Goal: Task Accomplishment & Management: Use online tool/utility

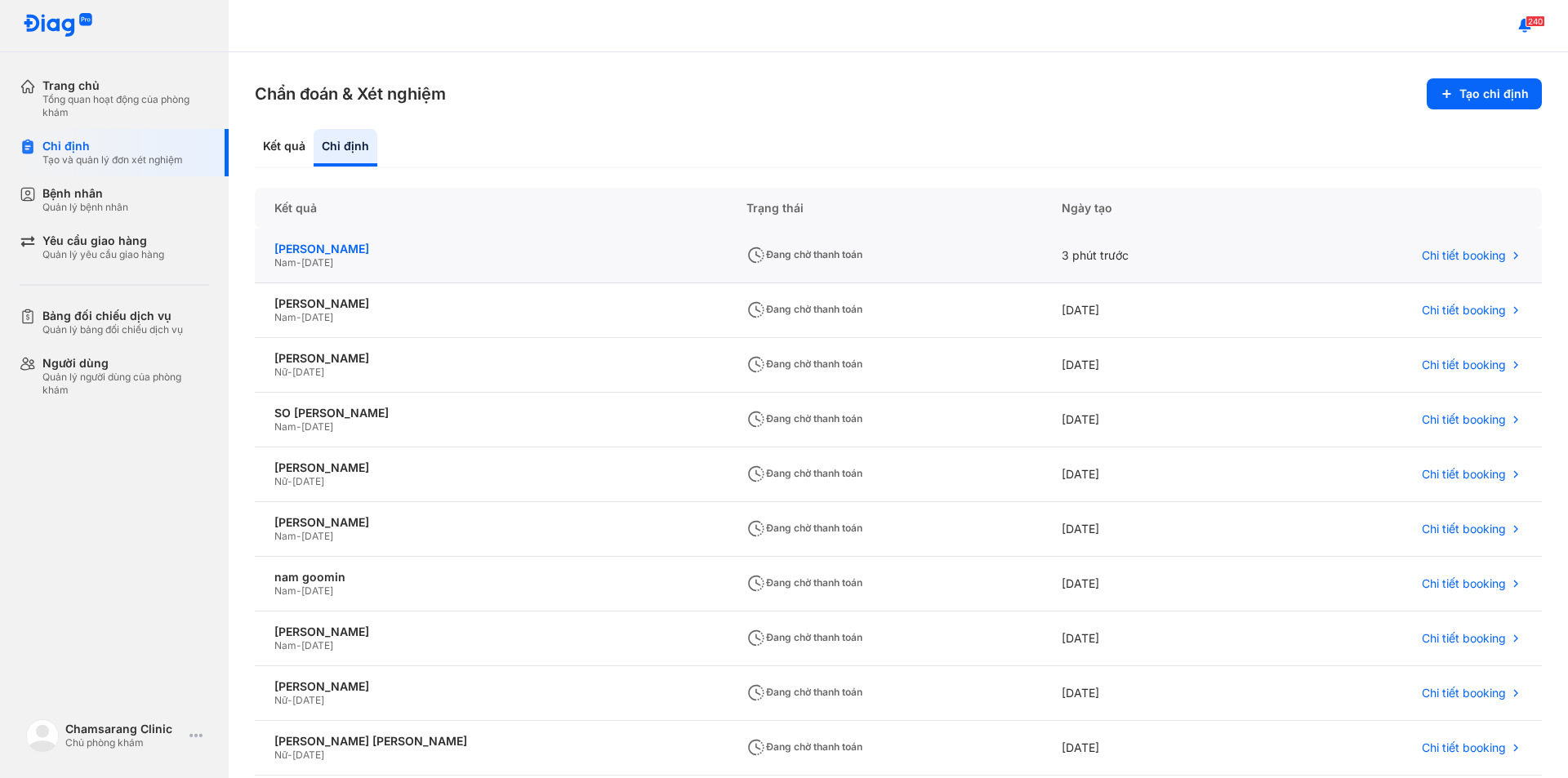
click at [359, 251] on div "[PERSON_NAME]" at bounding box center [491, 248] width 433 height 15
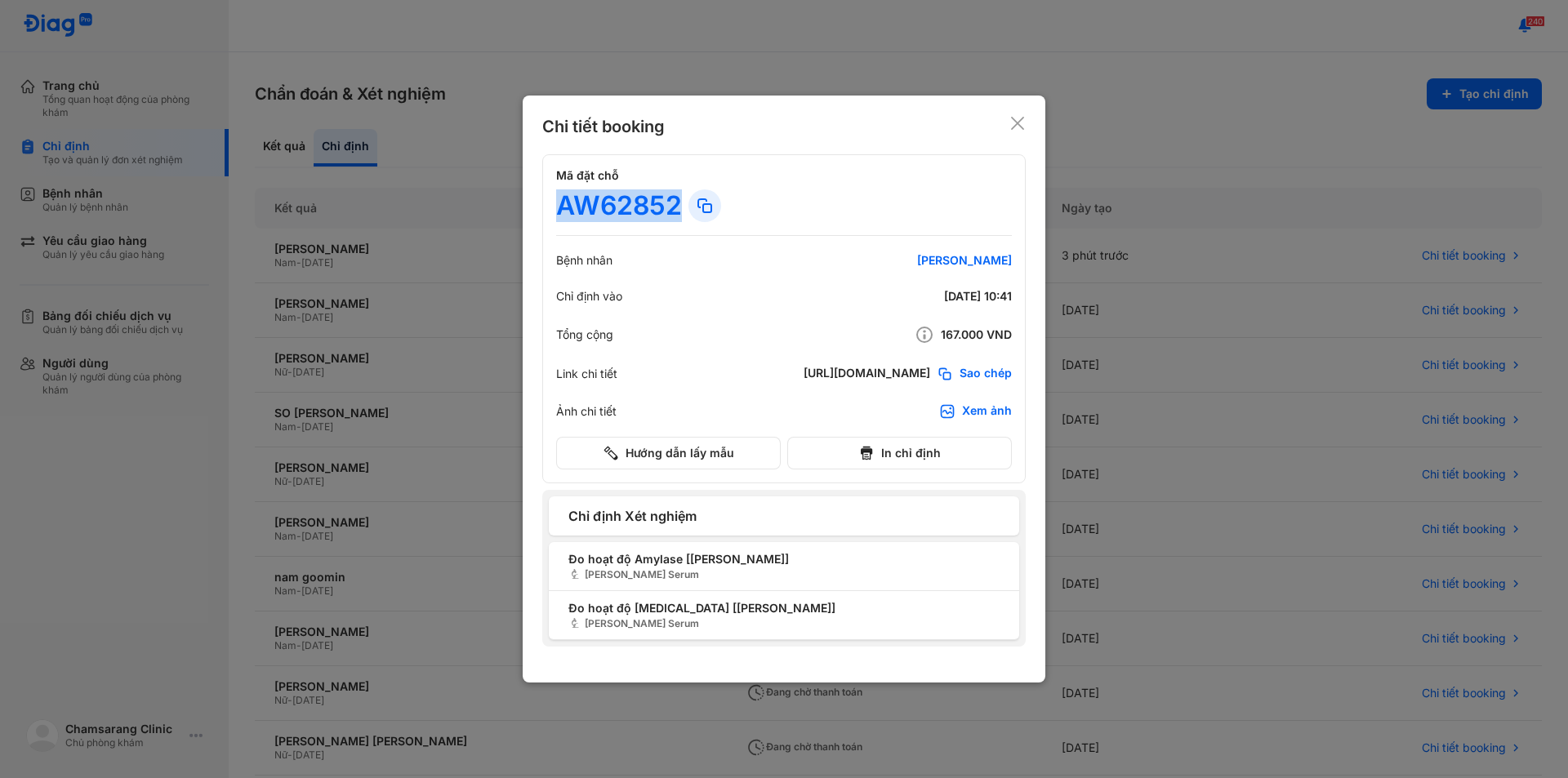
drag, startPoint x: 563, startPoint y: 205, endPoint x: 674, endPoint y: 202, distance: 111.0
click at [676, 203] on div "AW62852" at bounding box center [619, 205] width 126 height 32
copy div "AW62852"
click at [1010, 121] on icon at bounding box center [1017, 123] width 17 height 17
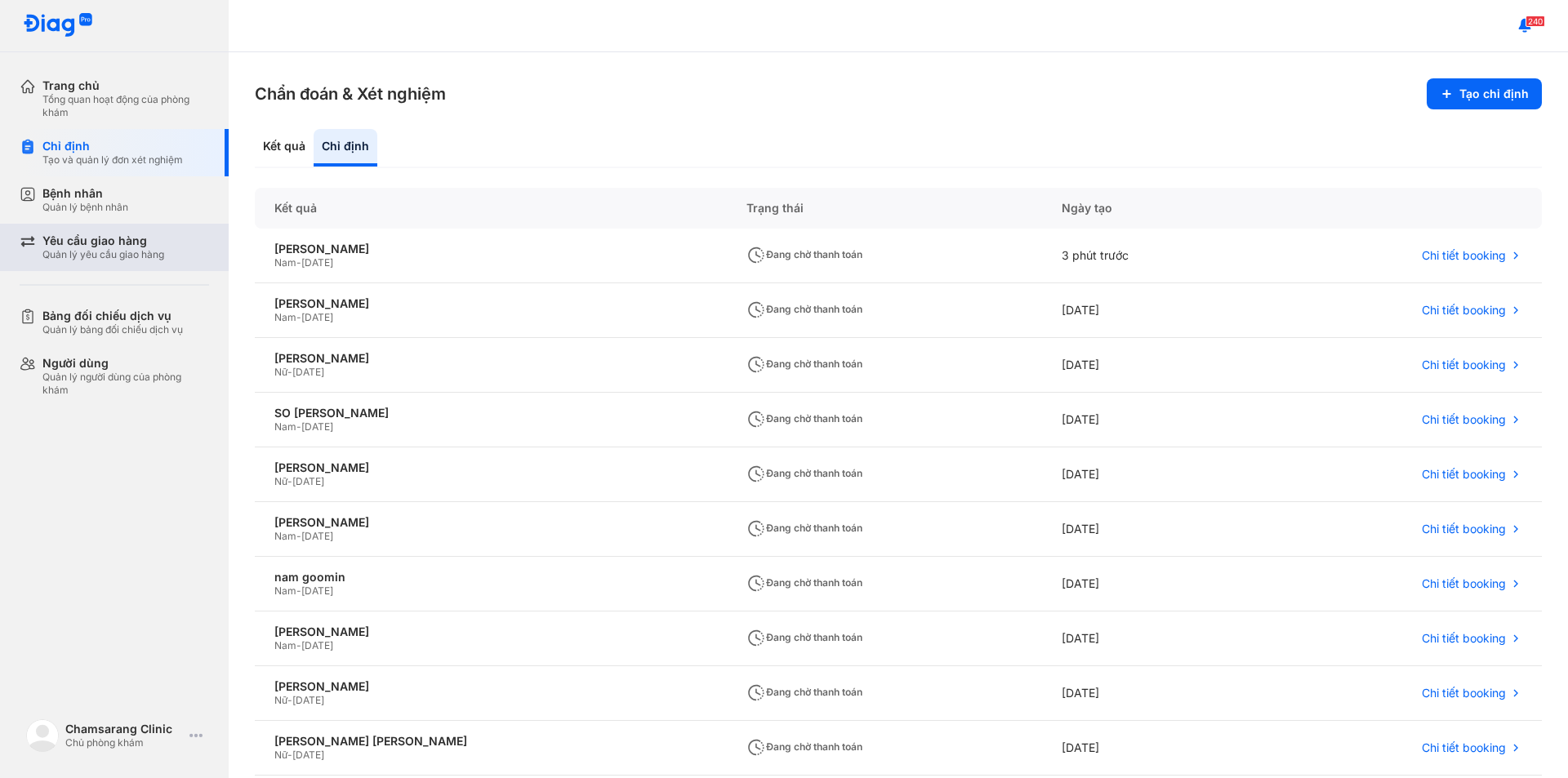
click at [132, 239] on div "Yêu cầu giao hàng" at bounding box center [103, 240] width 122 height 15
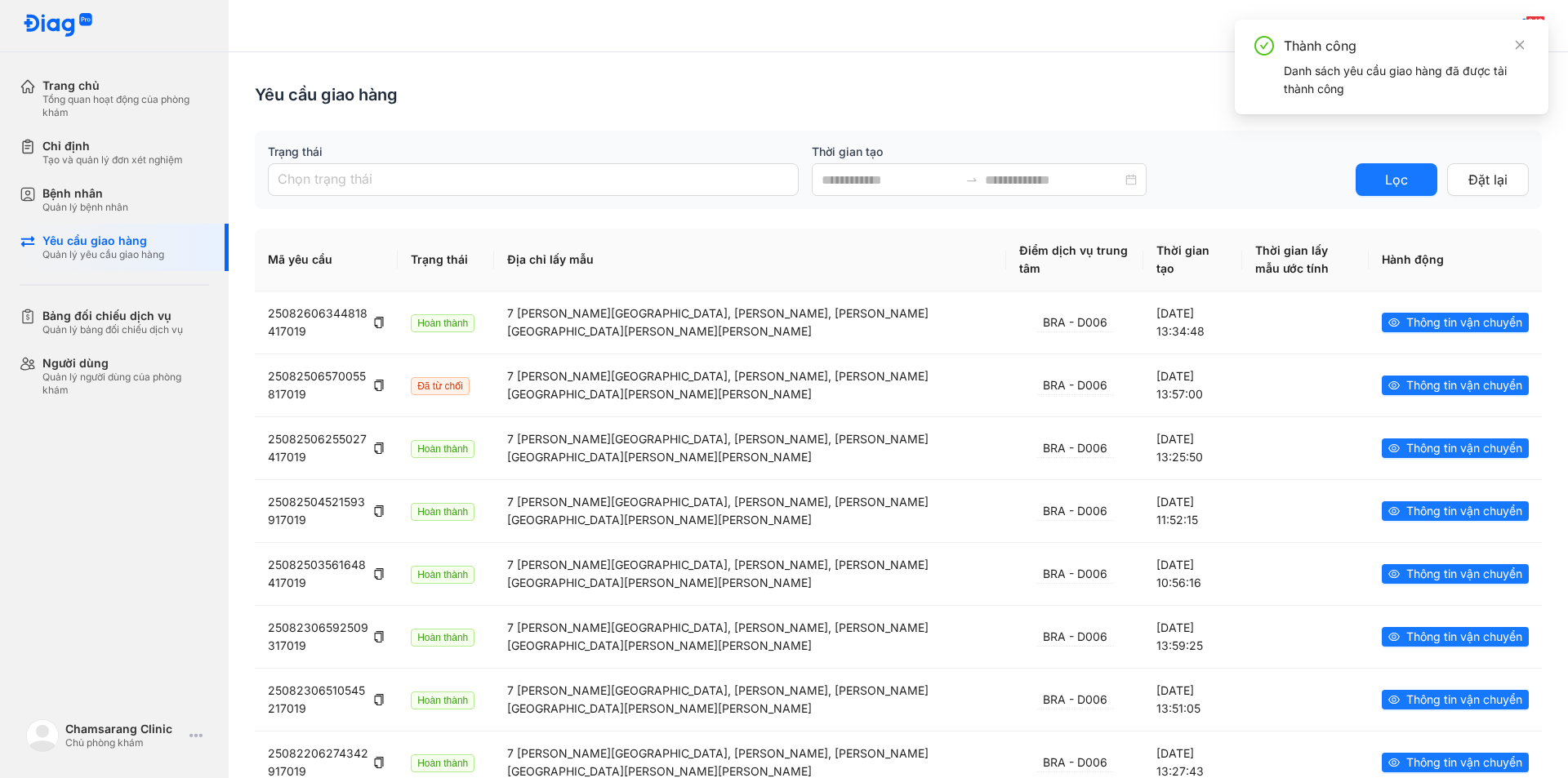
click at [1499, 97] on div "Thành công Danh sách yêu cầu giao hàng đã được tải thành công" at bounding box center [1391, 66] width 314 height 94
click at [1523, 45] on icon "close" at bounding box center [1519, 45] width 11 height 11
click at [1483, 96] on span "Tạo mới" at bounding box center [1503, 94] width 50 height 20
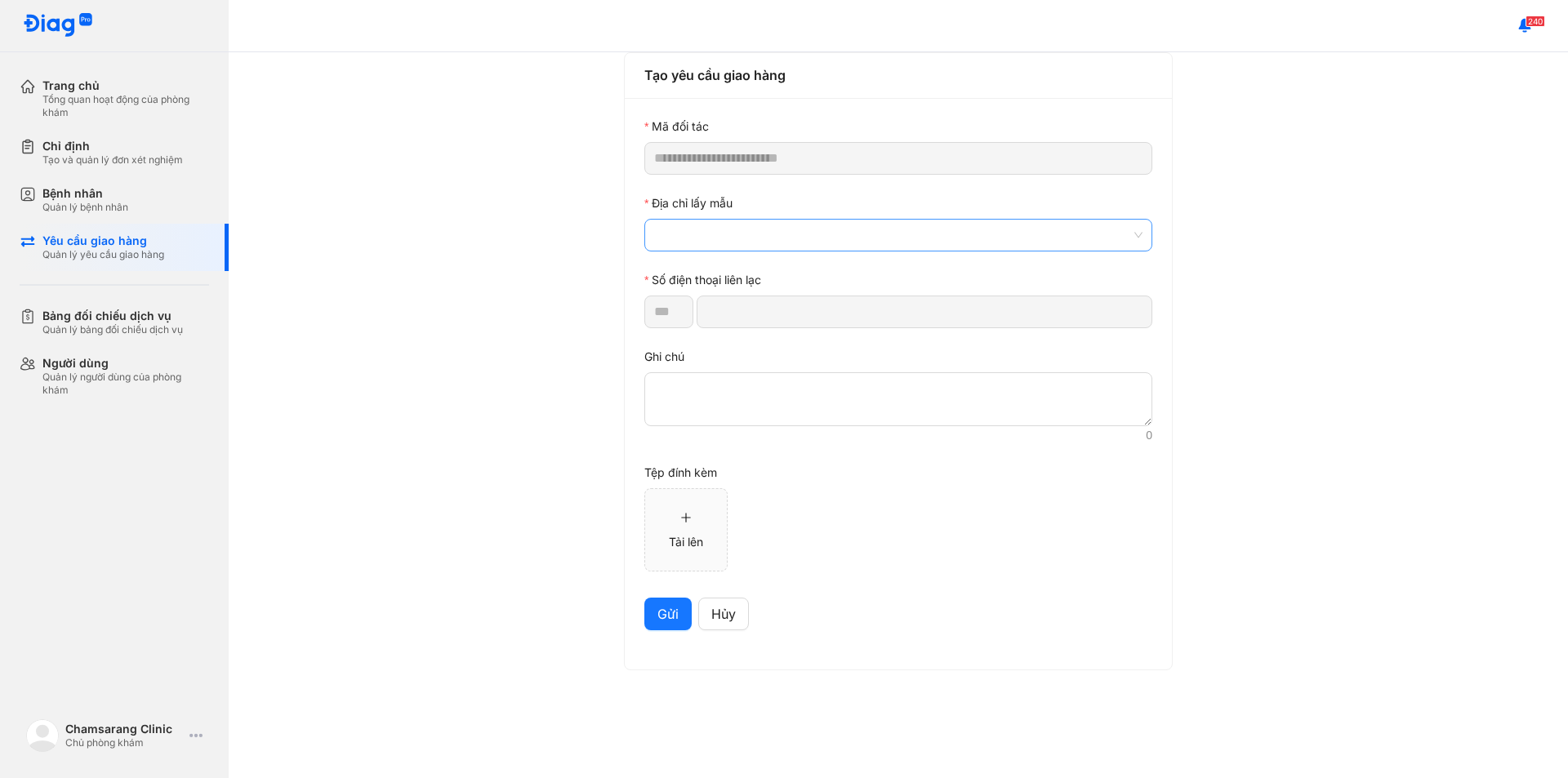
click at [713, 228] on span at bounding box center [898, 234] width 488 height 31
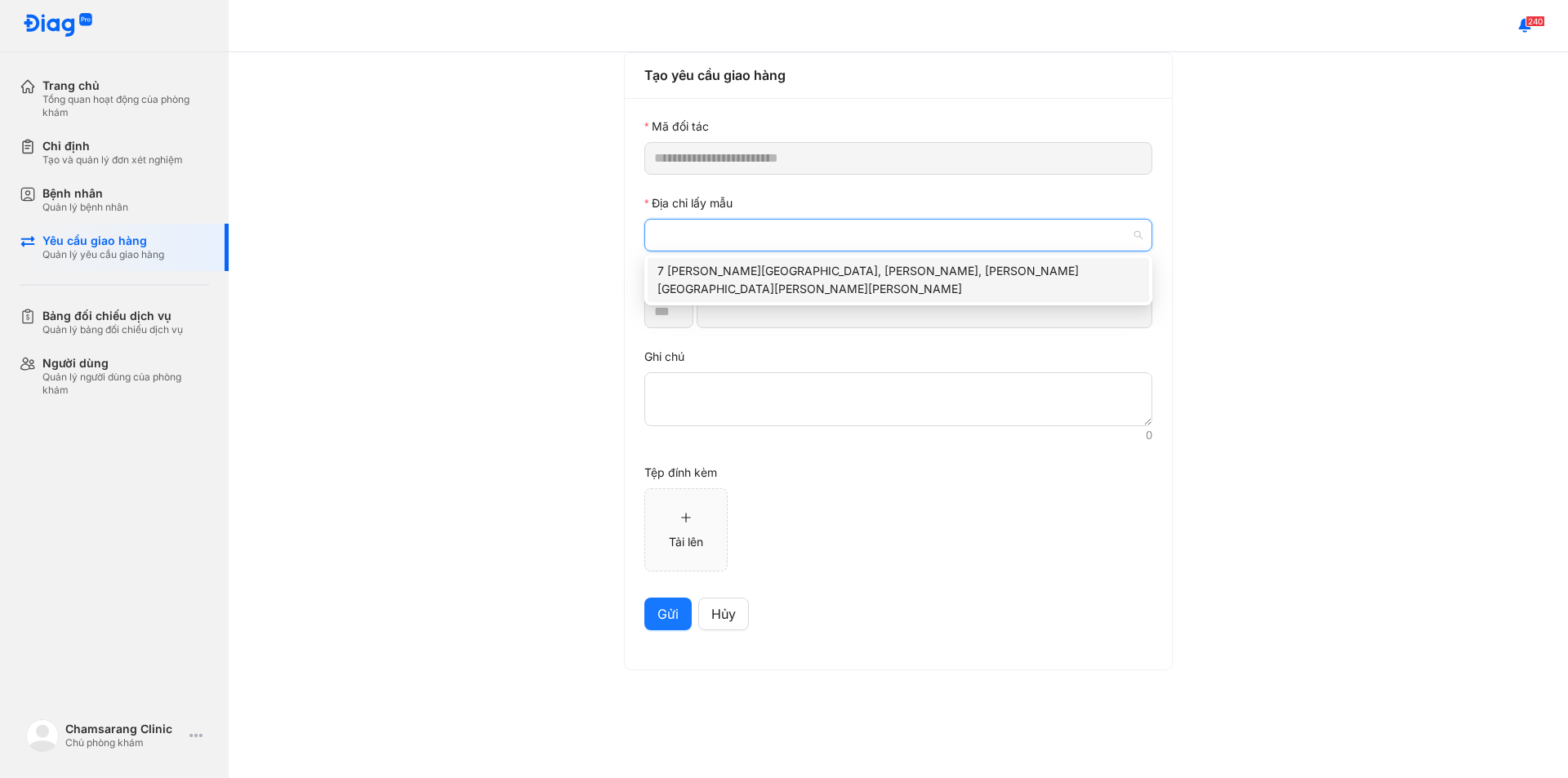
click at [717, 270] on div "7 [PERSON_NAME][GEOGRAPHIC_DATA], [PERSON_NAME], [PERSON_NAME][GEOGRAPHIC_DATA]…" at bounding box center [898, 280] width 482 height 36
type input "*********"
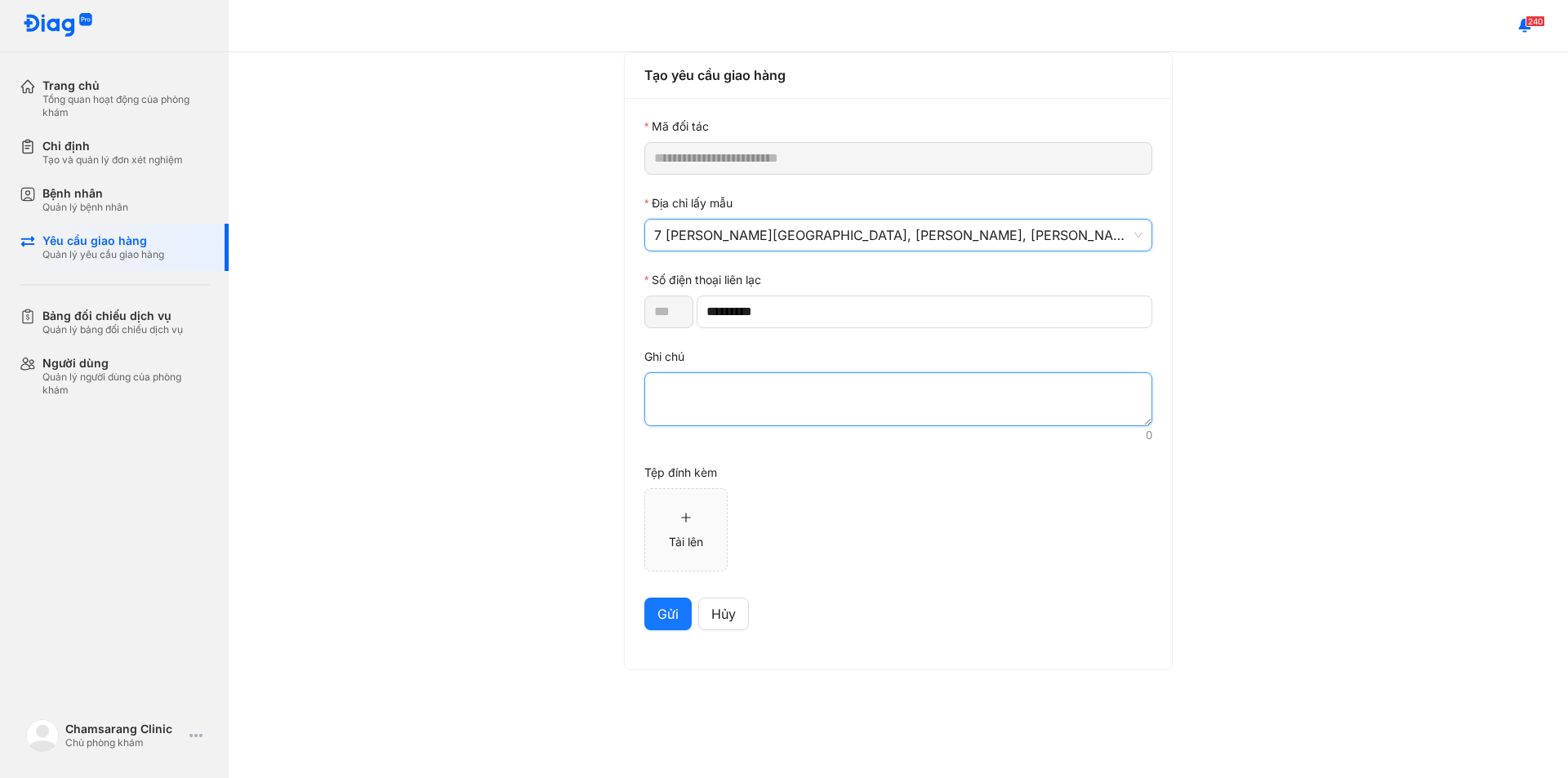
click at [713, 392] on textarea at bounding box center [898, 399] width 508 height 54
paste textarea "*******"
type textarea "*******"
click at [666, 611] on span "Gửi" at bounding box center [668, 614] width 21 height 20
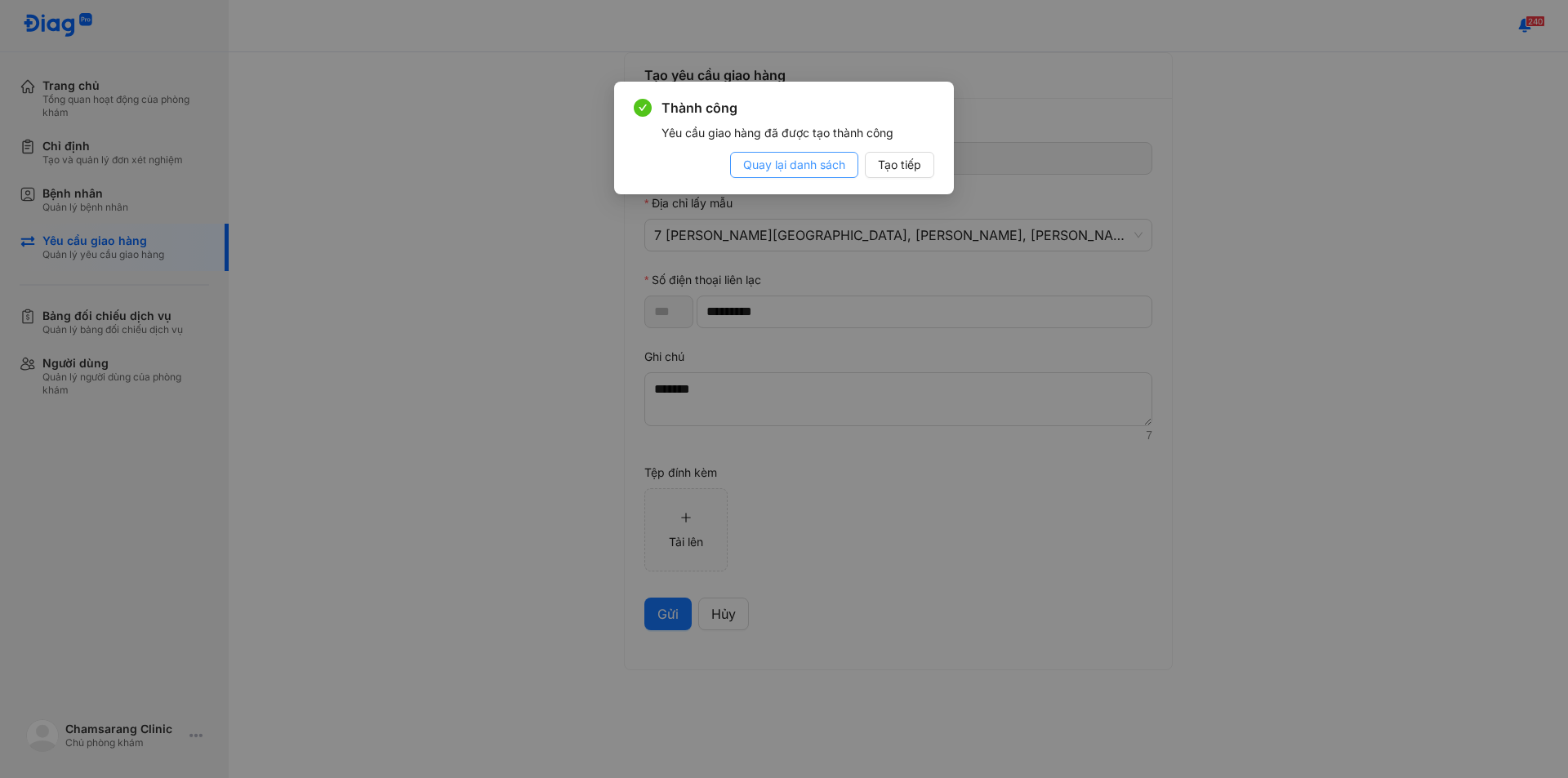
click at [805, 165] on span "Quay lại danh sách" at bounding box center [794, 164] width 102 height 18
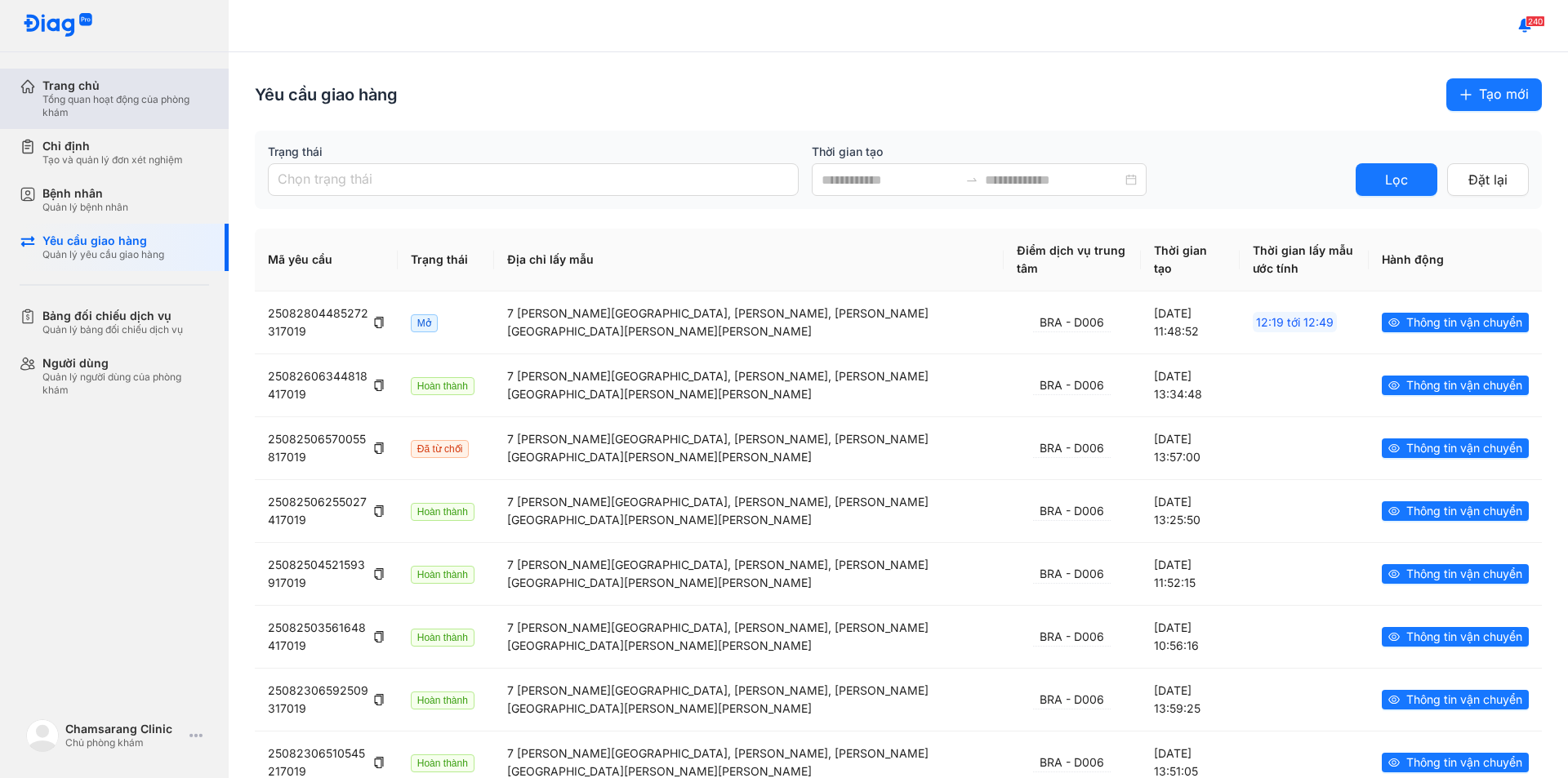
click at [68, 106] on div "Tổng quan hoạt động của phòng khám" at bounding box center [126, 106] width 166 height 26
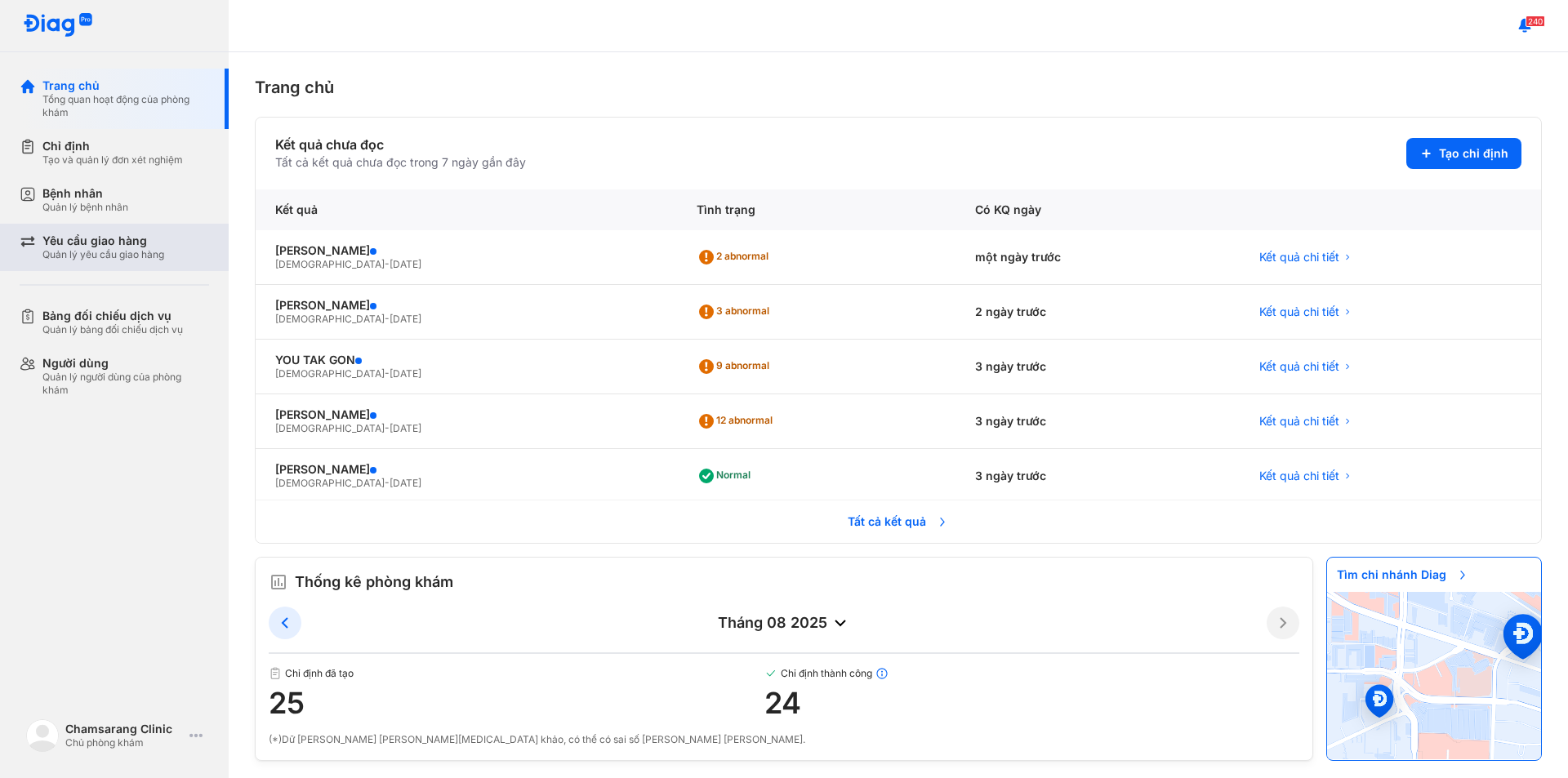
click at [124, 255] on div "Quản lý yêu cầu giao hàng" at bounding box center [103, 254] width 122 height 13
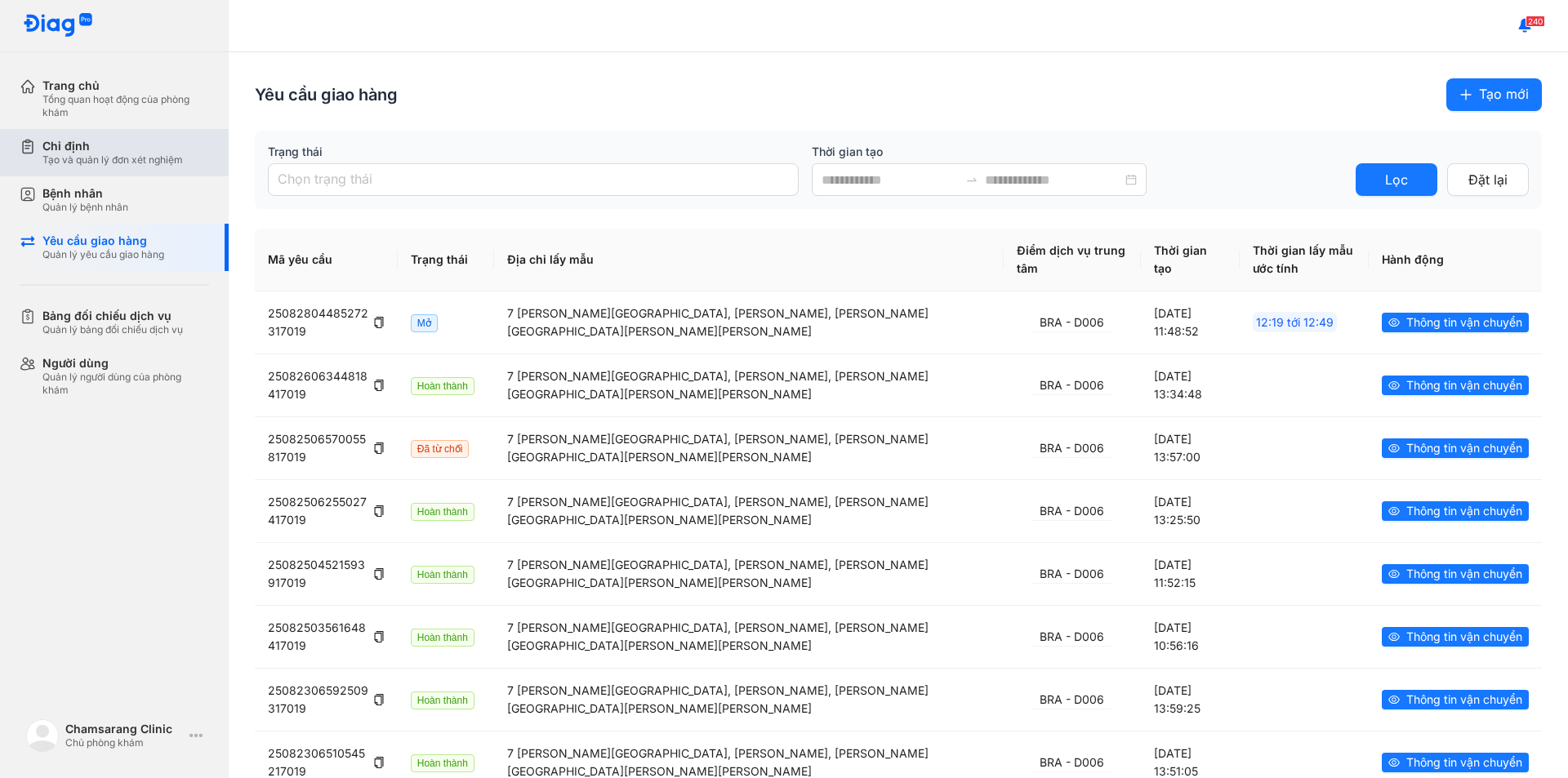
click at [75, 157] on div "Tạo và quản lý đơn xét nghiệm" at bounding box center [113, 160] width 141 height 13
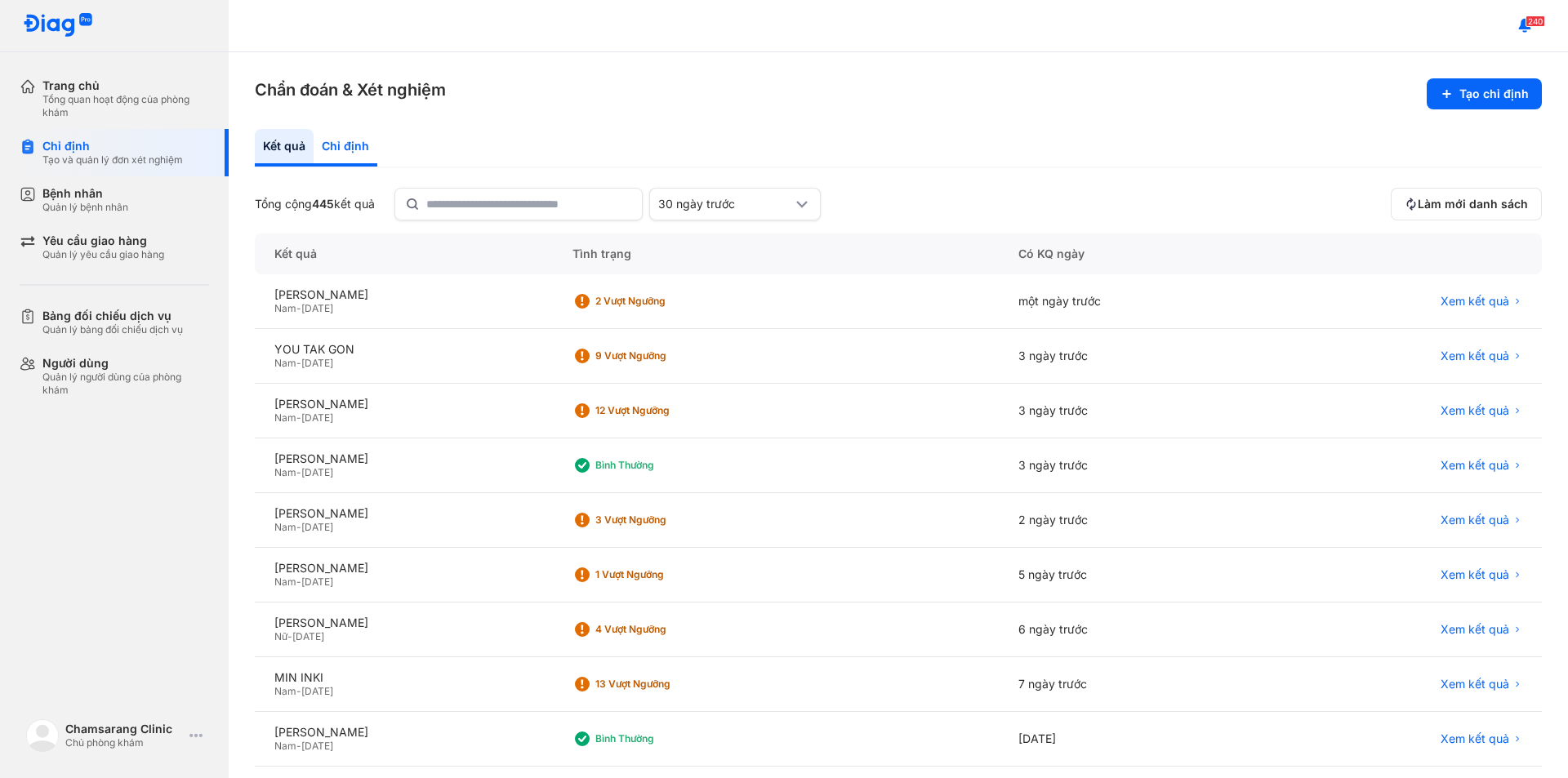
click at [353, 139] on div "Chỉ định" at bounding box center [345, 148] width 64 height 38
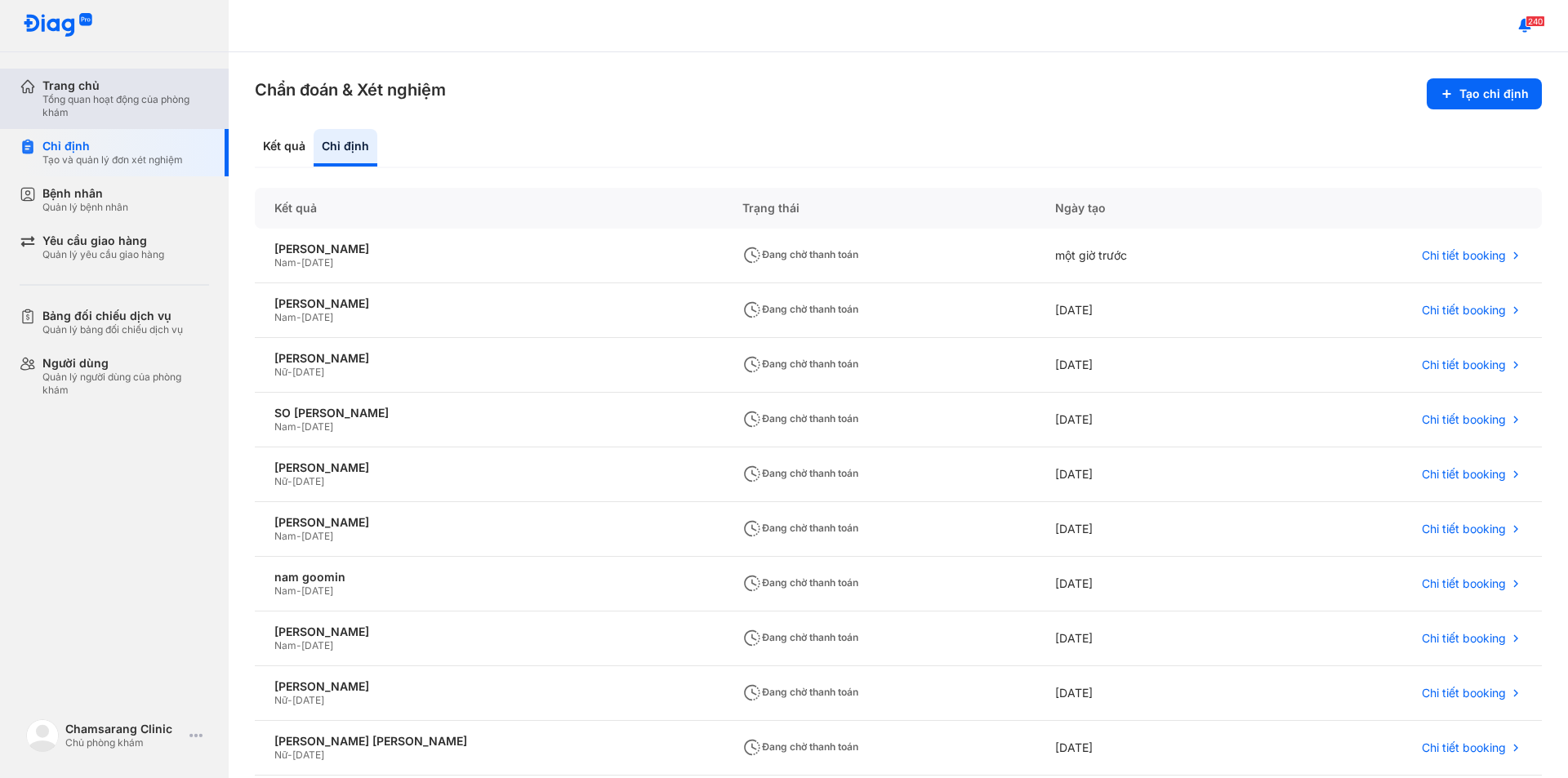
click at [67, 101] on div "Tổng quan hoạt động của phòng khám" at bounding box center [126, 106] width 166 height 26
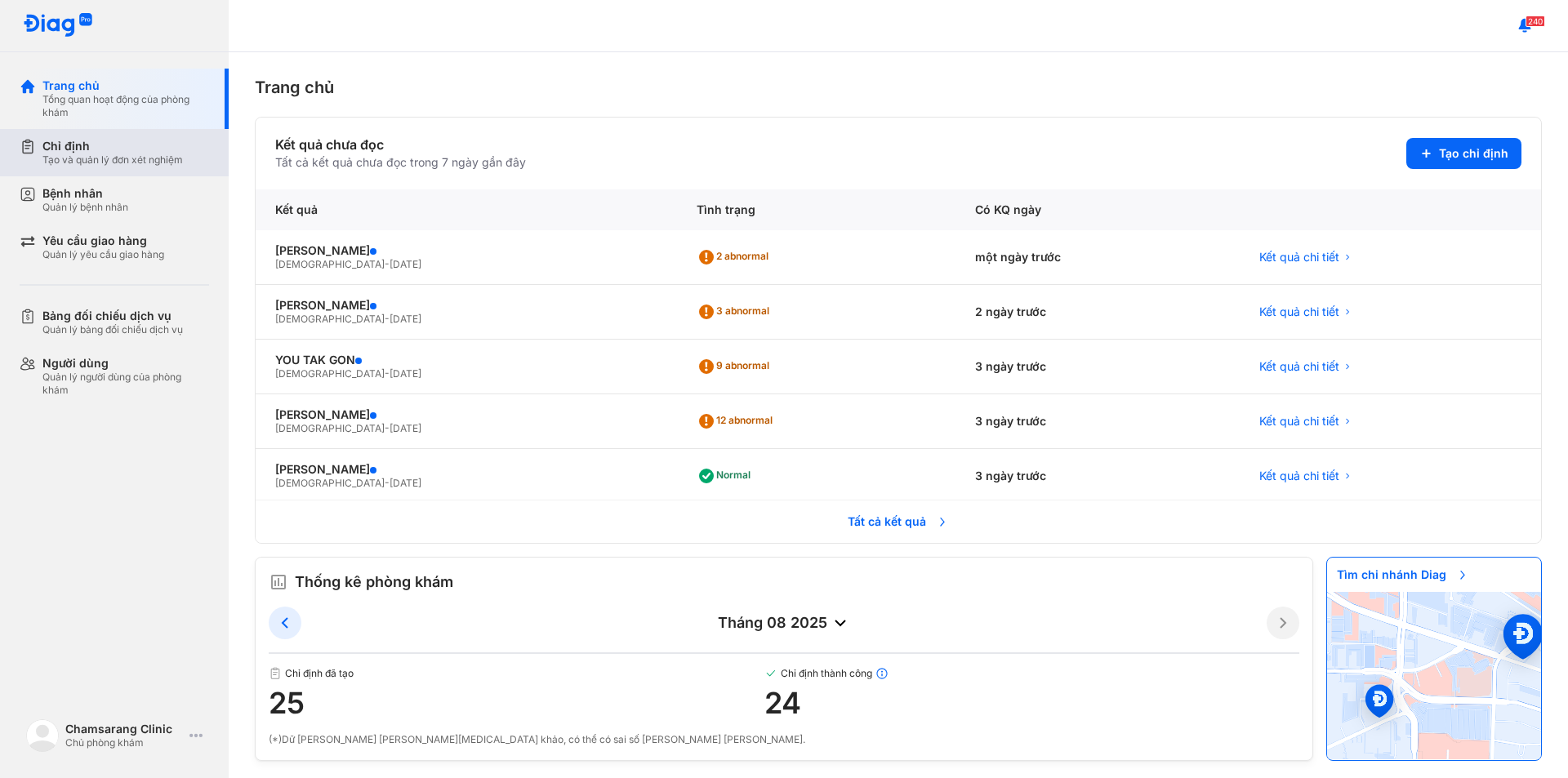
click at [110, 157] on div "Tạo và quản lý đơn xét nghiệm" at bounding box center [113, 160] width 141 height 13
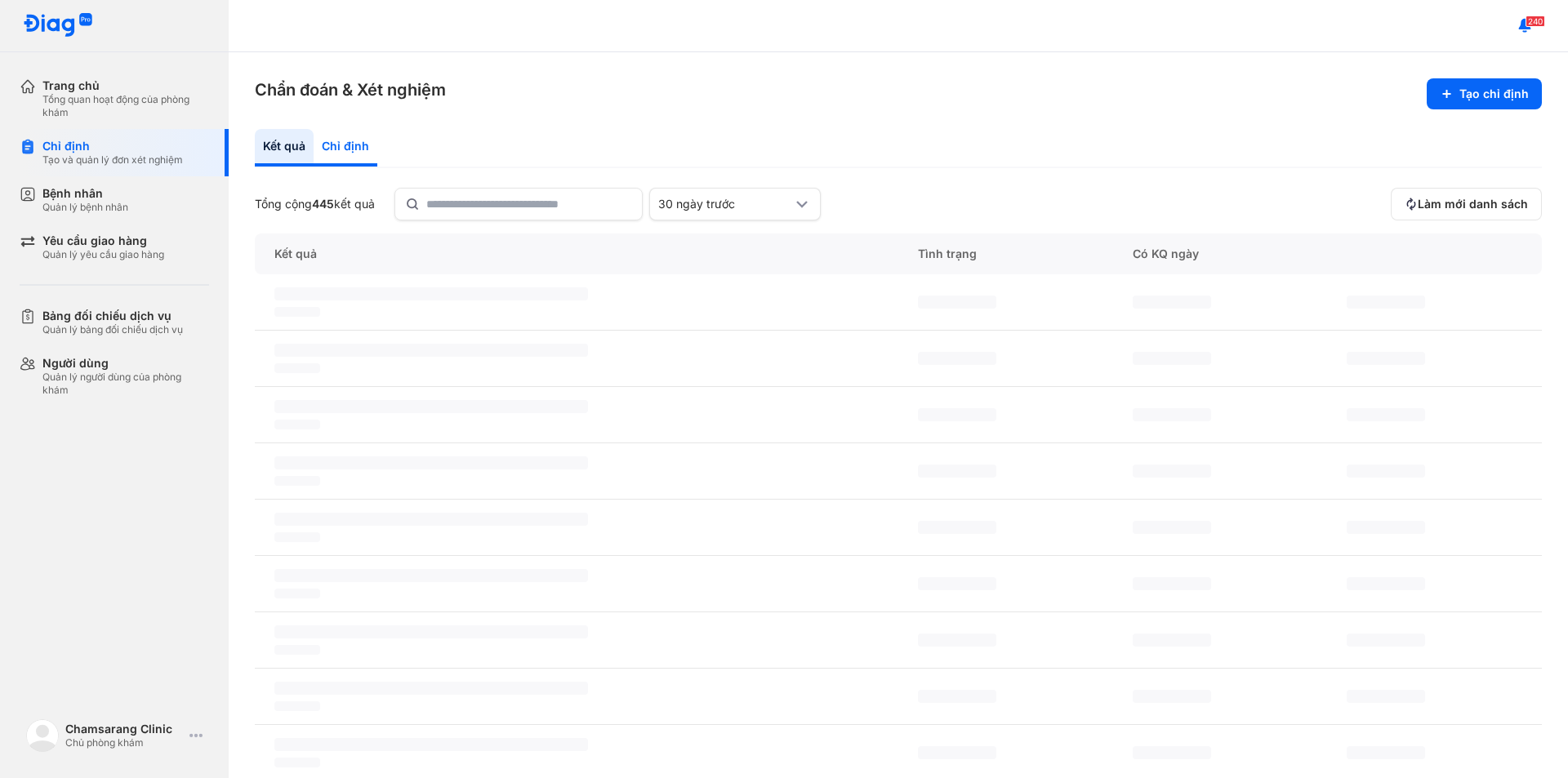
click at [353, 151] on div "Chỉ định" at bounding box center [345, 148] width 64 height 38
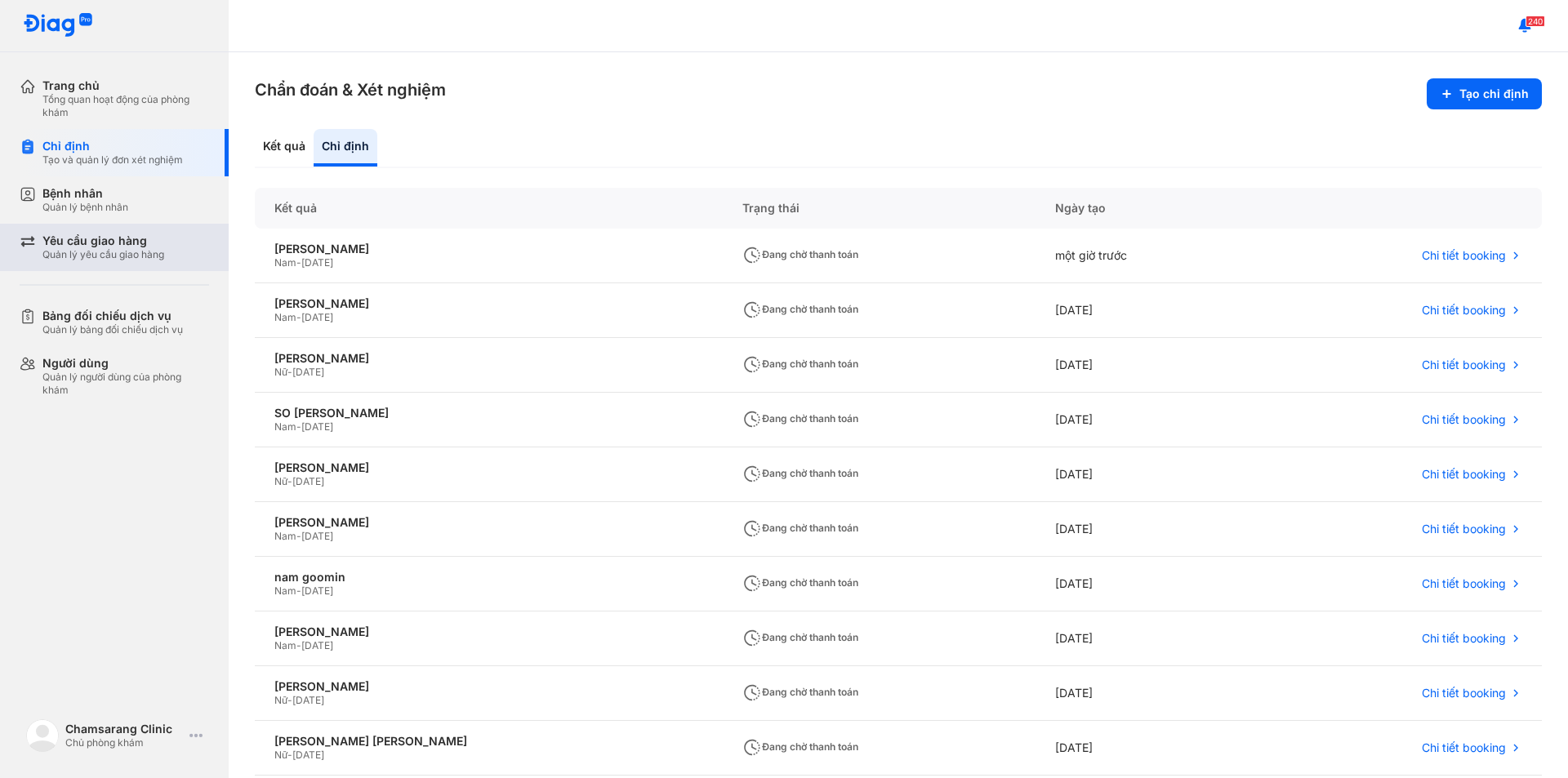
click at [89, 233] on div "Yêu cầu giao hàng Quản lý yêu cầu giao hàng" at bounding box center [123, 247] width 209 height 47
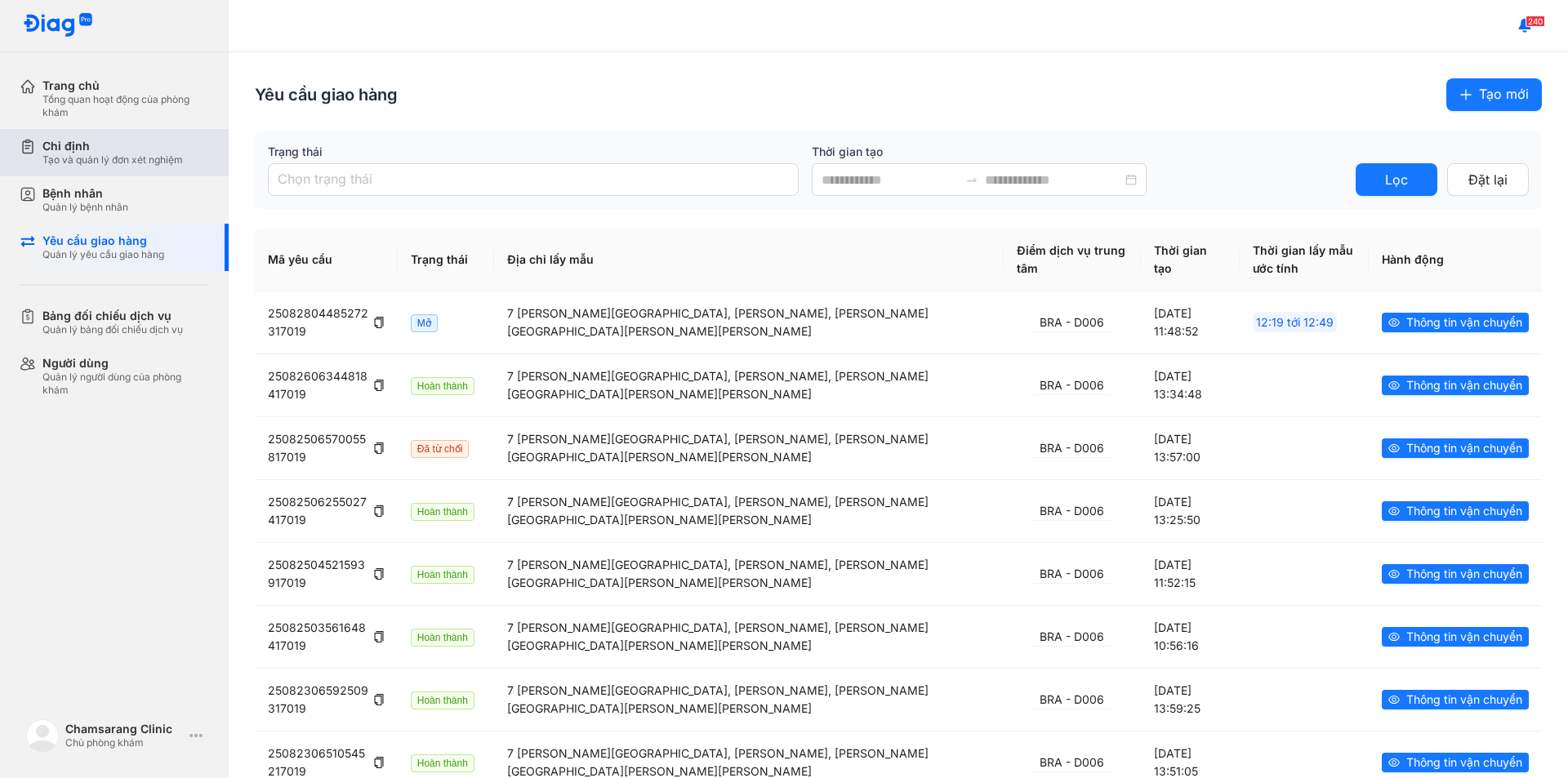
click at [80, 148] on div "Chỉ định" at bounding box center [113, 146] width 141 height 15
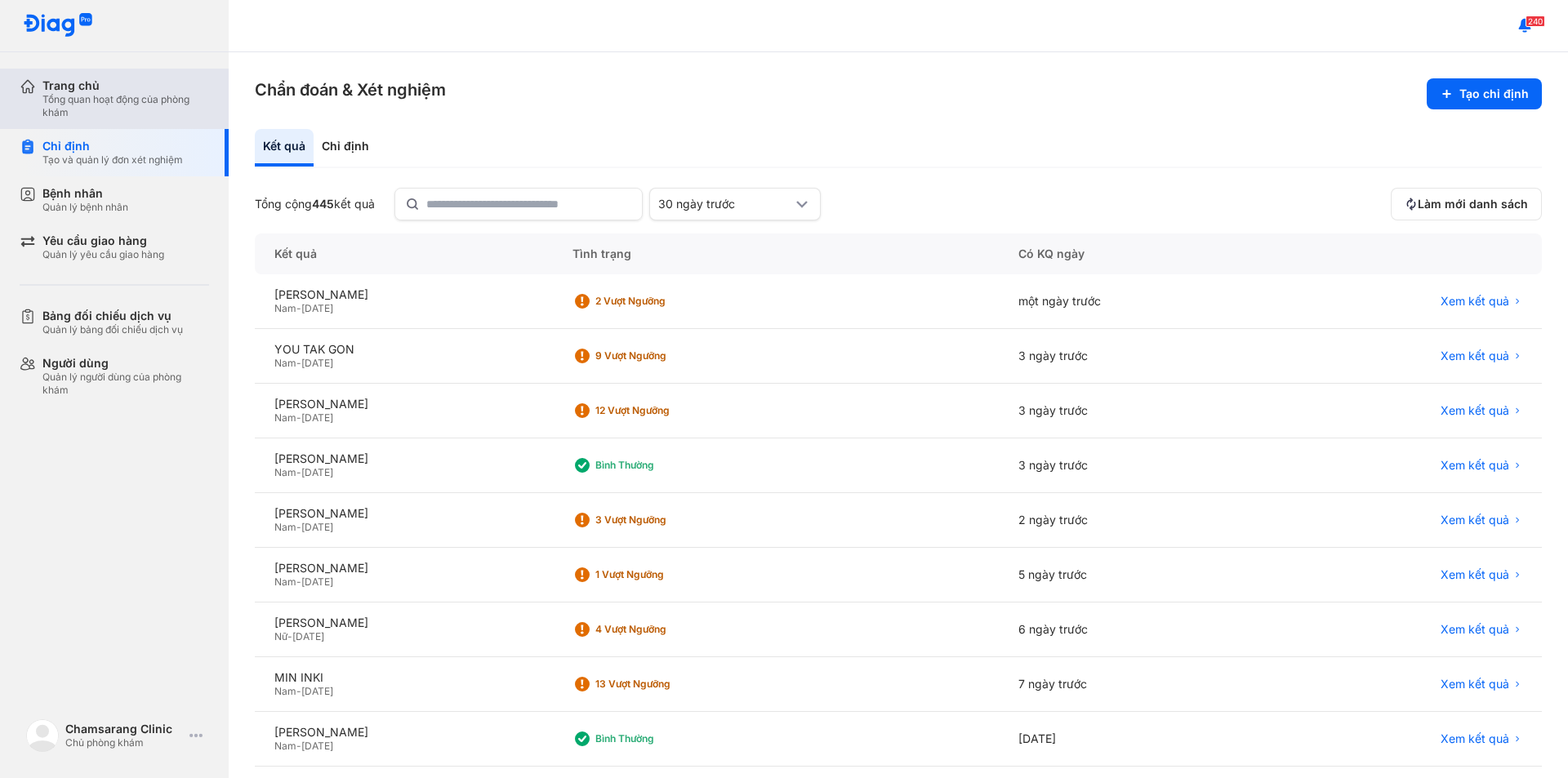
drag, startPoint x: 105, startPoint y: 86, endPoint x: 115, endPoint y: 87, distance: 10.0
click at [105, 87] on div "Trang chủ" at bounding box center [126, 86] width 166 height 15
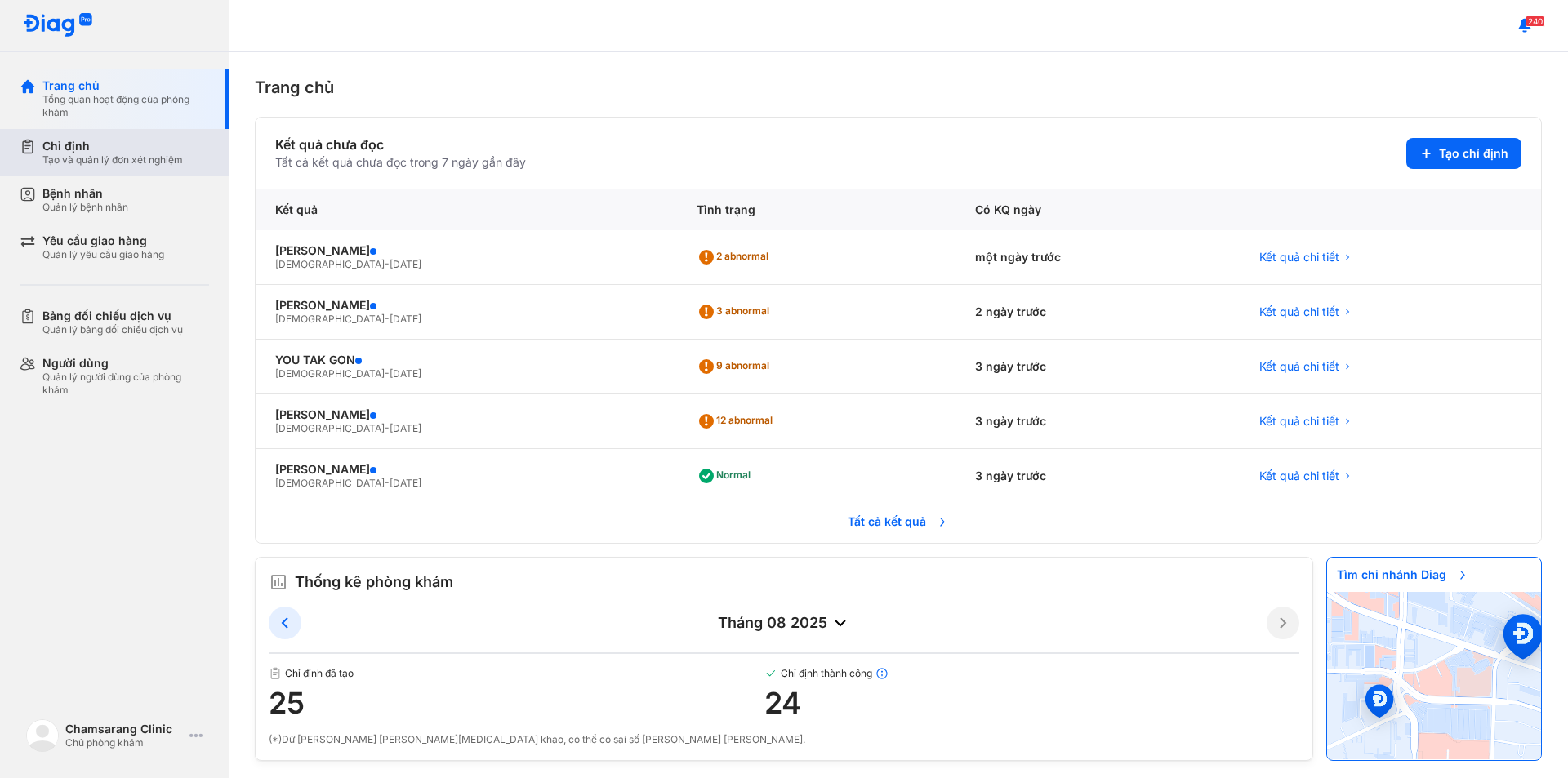
click at [151, 145] on div "Chỉ định" at bounding box center [113, 146] width 141 height 15
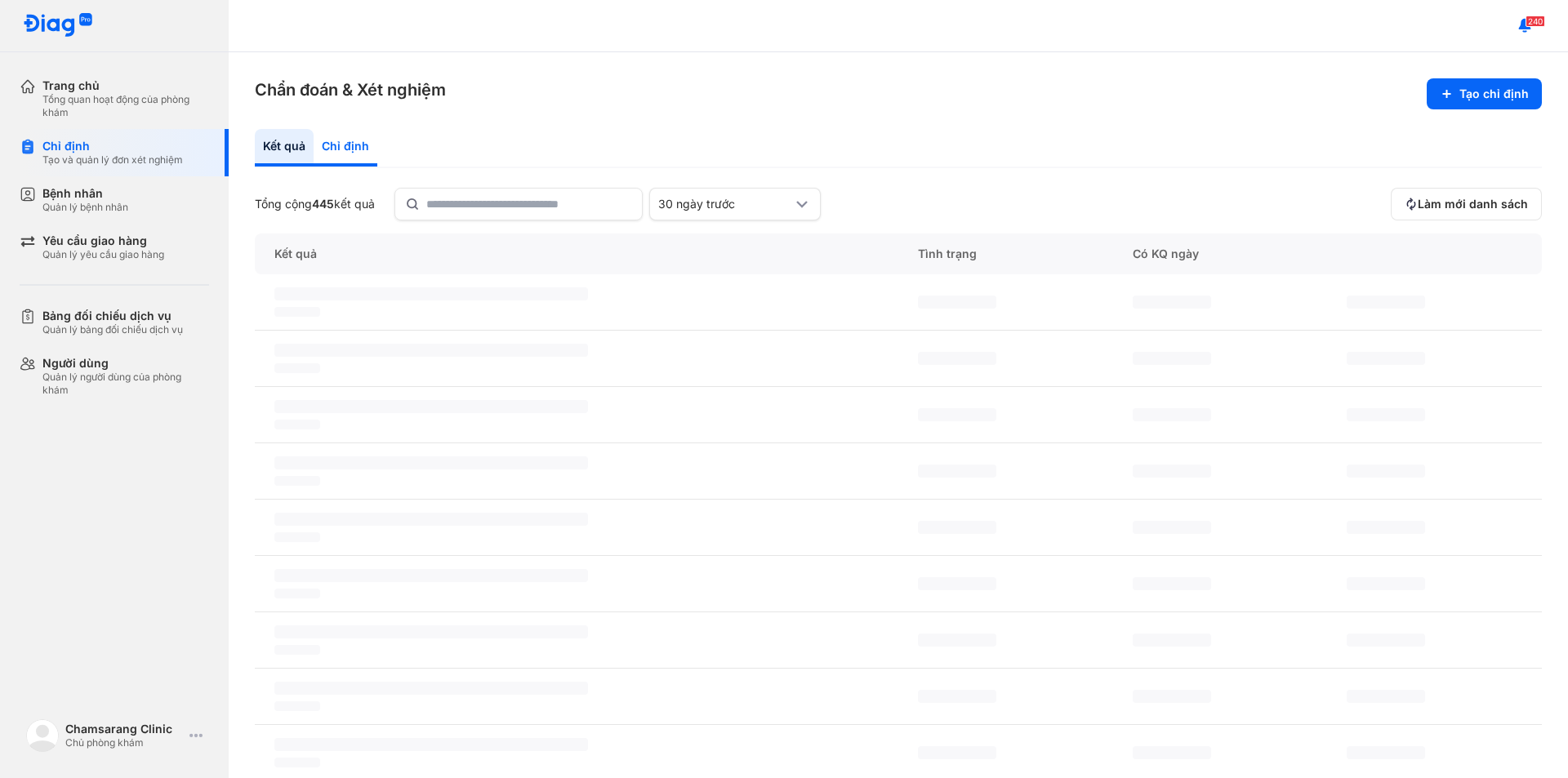
click at [336, 137] on div "Chỉ định" at bounding box center [345, 148] width 64 height 38
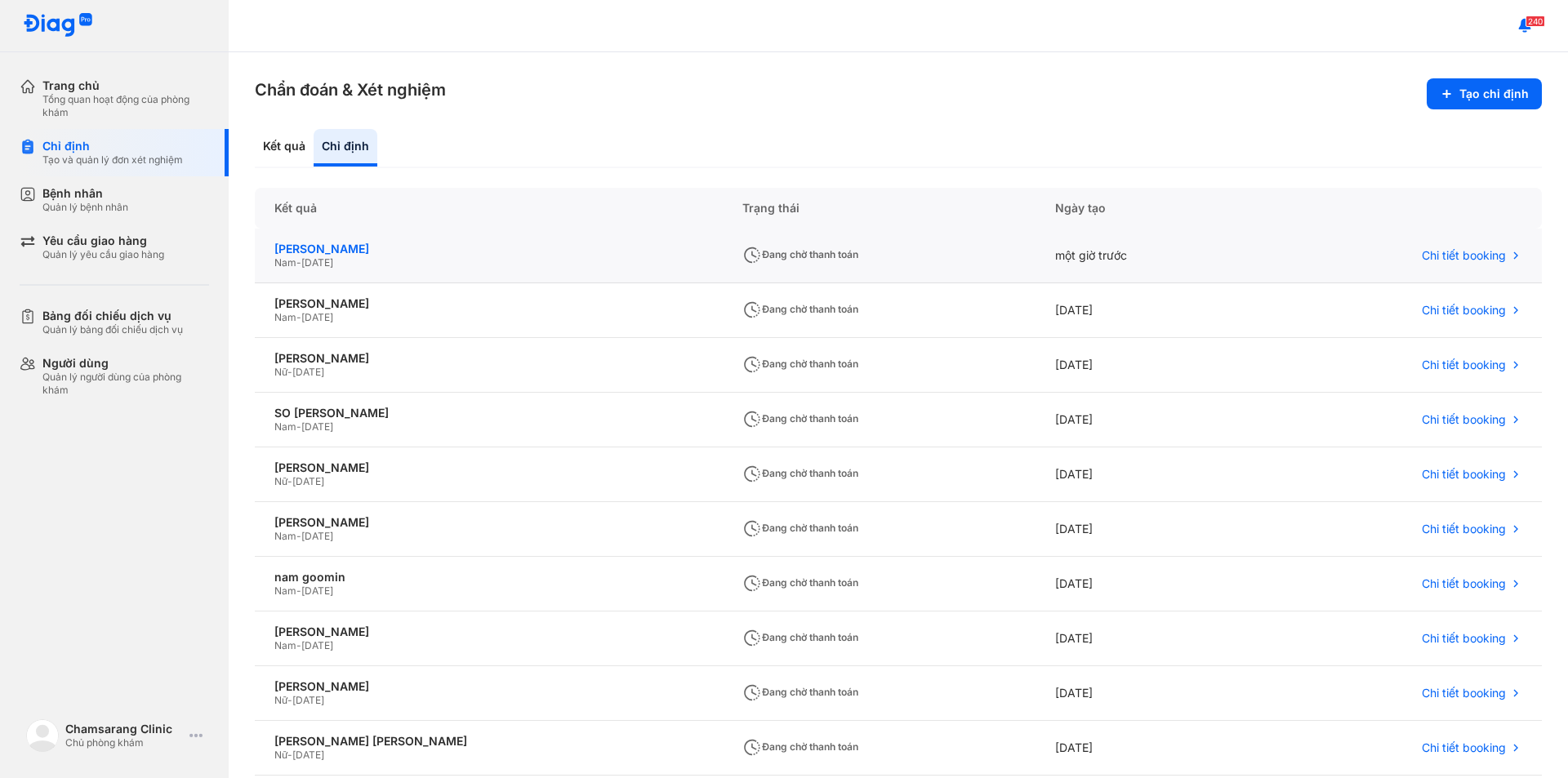
click at [505, 250] on div "[PERSON_NAME]" at bounding box center [489, 248] width 429 height 15
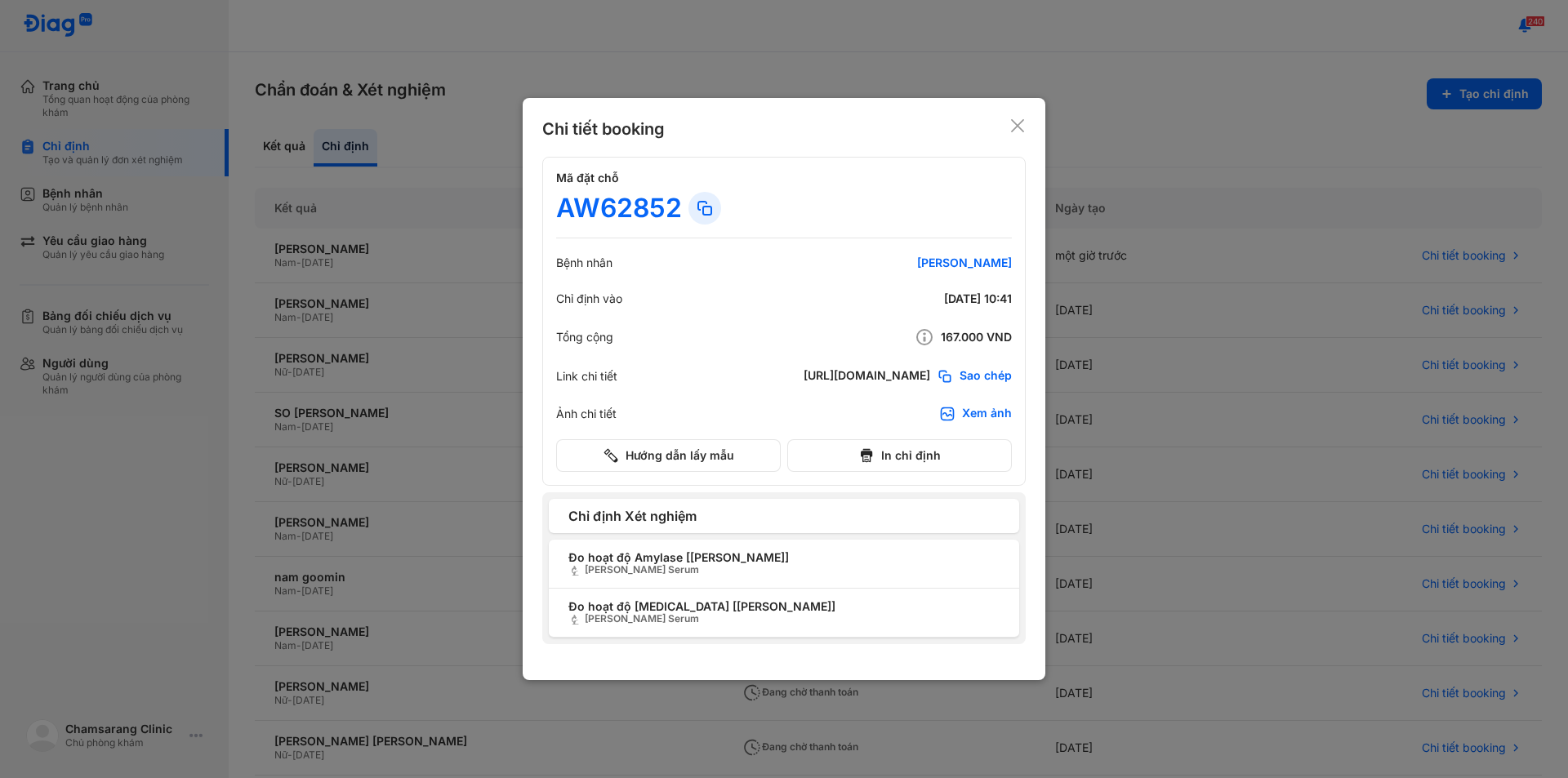
click at [1013, 125] on icon at bounding box center [1017, 125] width 17 height 17
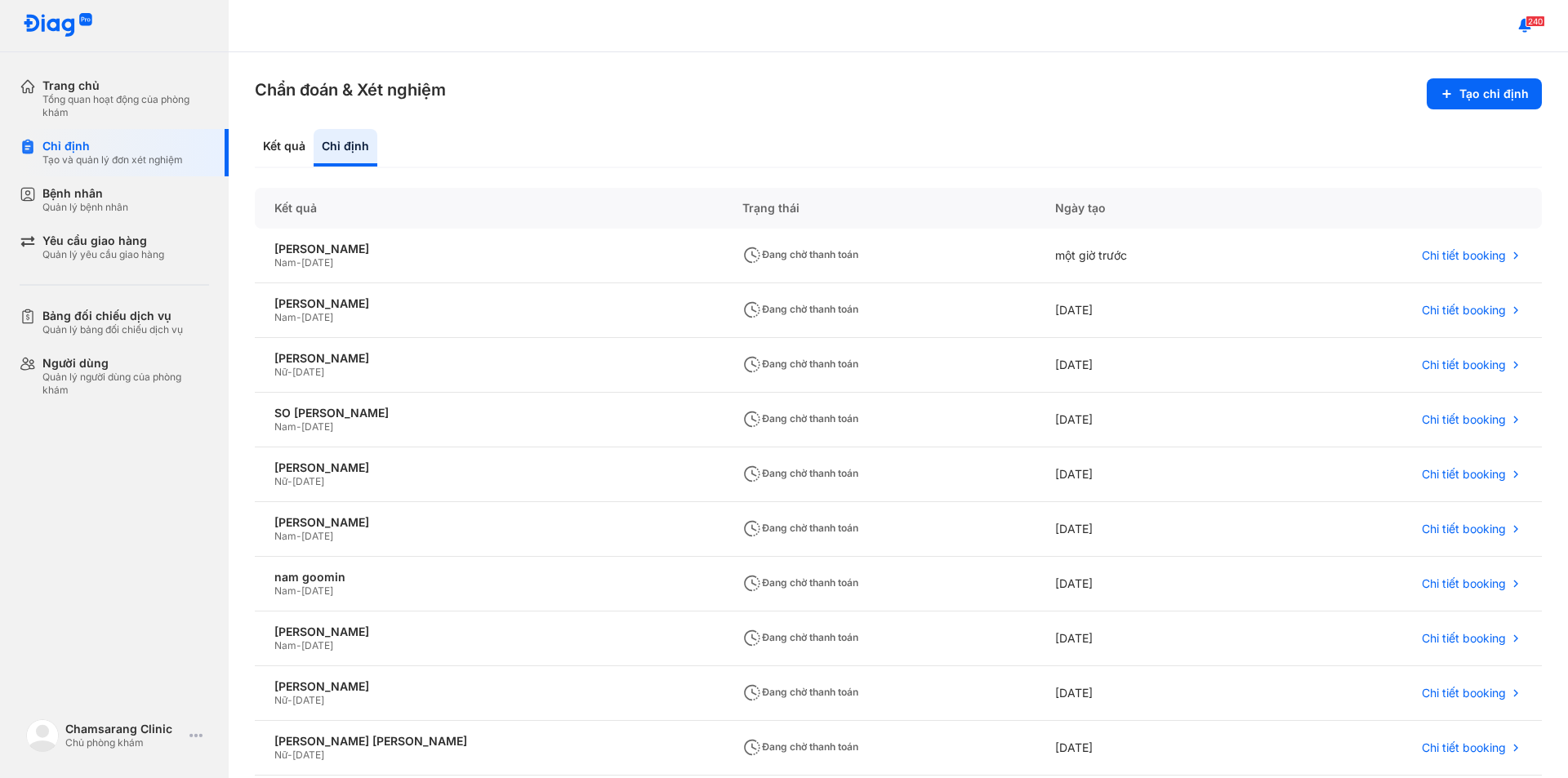
click at [998, 111] on div "Chẩn đoán & Xét [PERSON_NAME] chỉ định Kết quả Chỉ định Kết quả Trạng thái Ngày…" at bounding box center [897, 415] width 1339 height 726
